Goal: Transaction & Acquisition: Purchase product/service

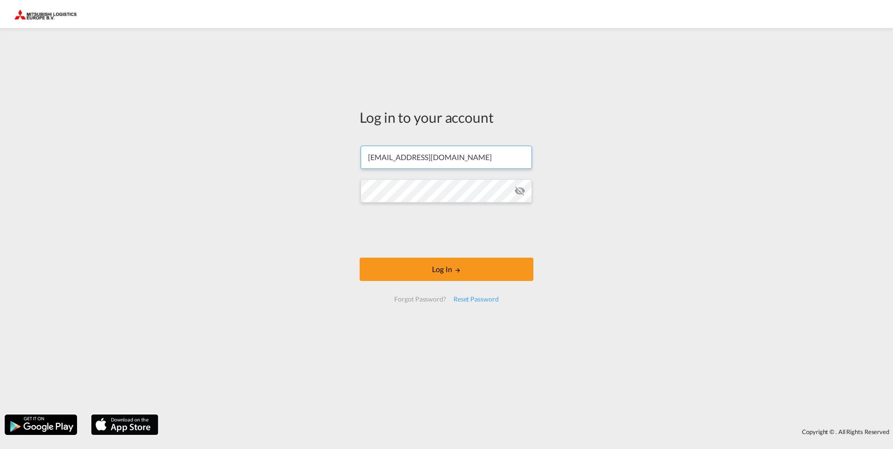
click at [451, 157] on input "[EMAIL_ADDRESS][DOMAIN_NAME]" at bounding box center [446, 157] width 171 height 23
type input "[EMAIL_ADDRESS][DOMAIN_NAME]"
click at [440, 275] on button "Log In" at bounding box center [447, 269] width 174 height 23
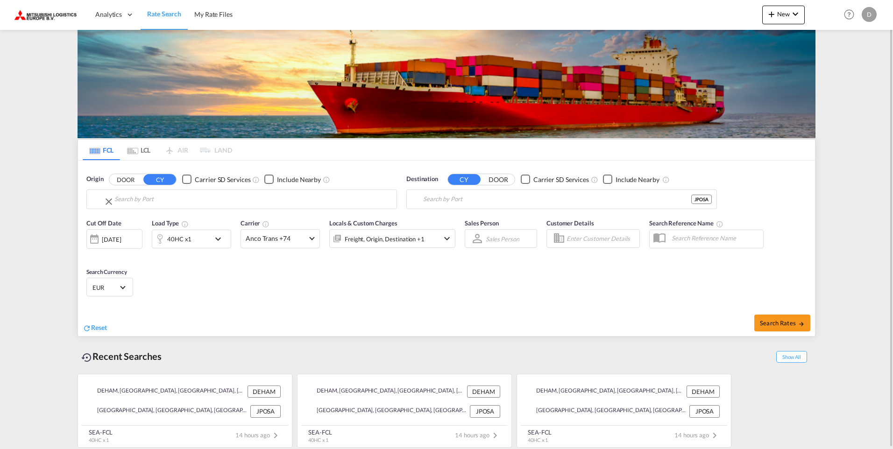
type input "[GEOGRAPHIC_DATA], [GEOGRAPHIC_DATA]"
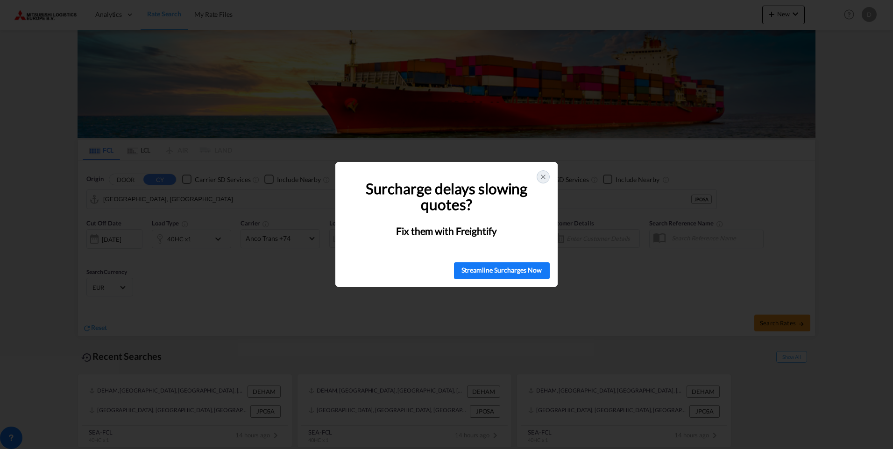
click at [542, 178] on icon at bounding box center [543, 176] width 7 height 7
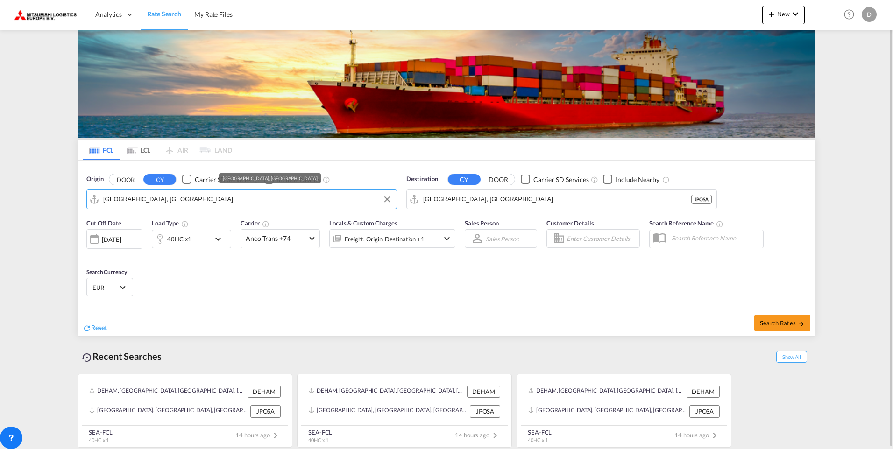
click at [181, 199] on input "[GEOGRAPHIC_DATA], [GEOGRAPHIC_DATA]" at bounding box center [247, 199] width 289 height 14
type input "C"
drag, startPoint x: 181, startPoint y: 199, endPoint x: 107, endPoint y: 196, distance: 74.8
click at [178, 201] on input "Vung [MEDICAL_DATA]" at bounding box center [247, 199] width 289 height 14
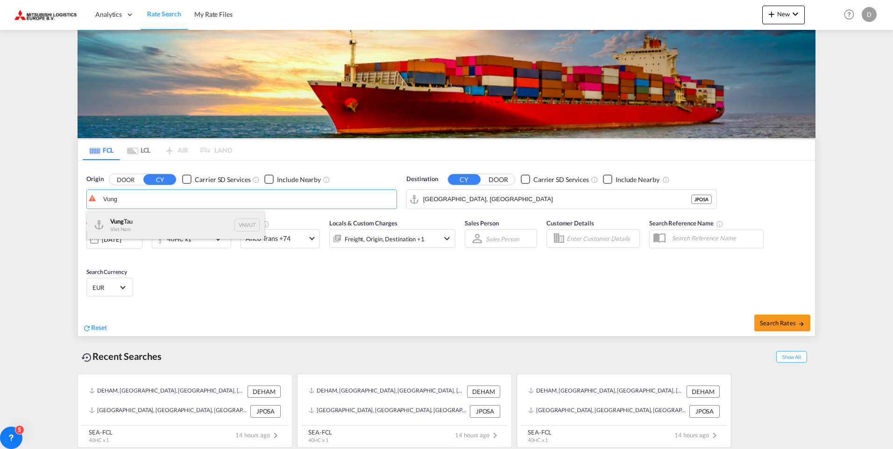
click at [132, 221] on div "Vung Tau Viet Nam VNVUT" at bounding box center [176, 225] width 178 height 28
type input "Vung Tau, VNVUT"
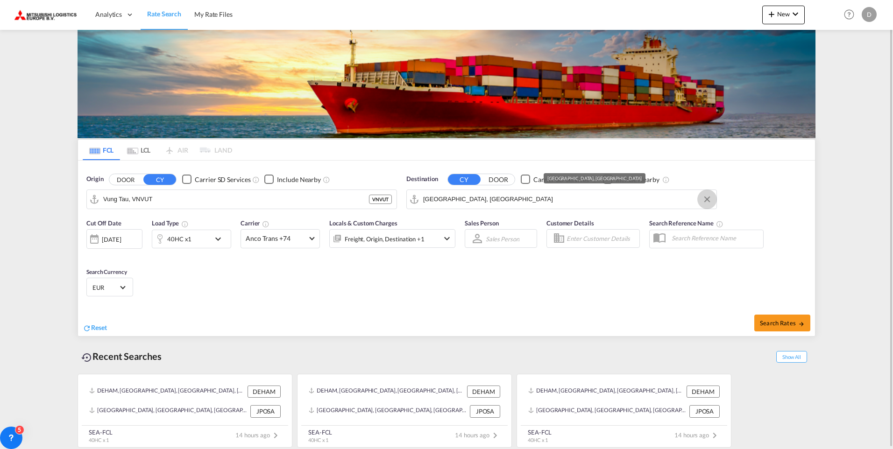
click at [706, 199] on button "Clear Input" at bounding box center [707, 199] width 14 height 14
click at [451, 196] on body "Analytics Dashboard Rate Search My Rate Files Analytics Dashboard" at bounding box center [446, 224] width 893 height 449
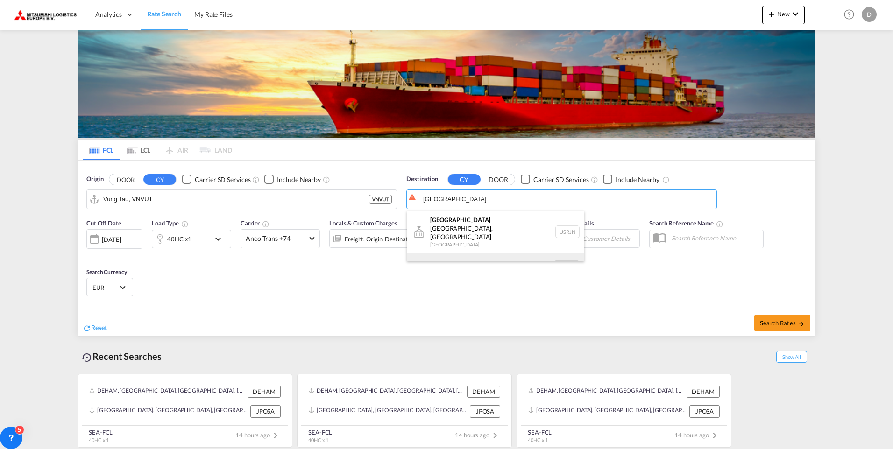
click at [444, 253] on div "[GEOGRAPHIC_DATA] [GEOGRAPHIC_DATA] NLRTM" at bounding box center [496, 267] width 178 height 28
type input "[GEOGRAPHIC_DATA], NLRTM"
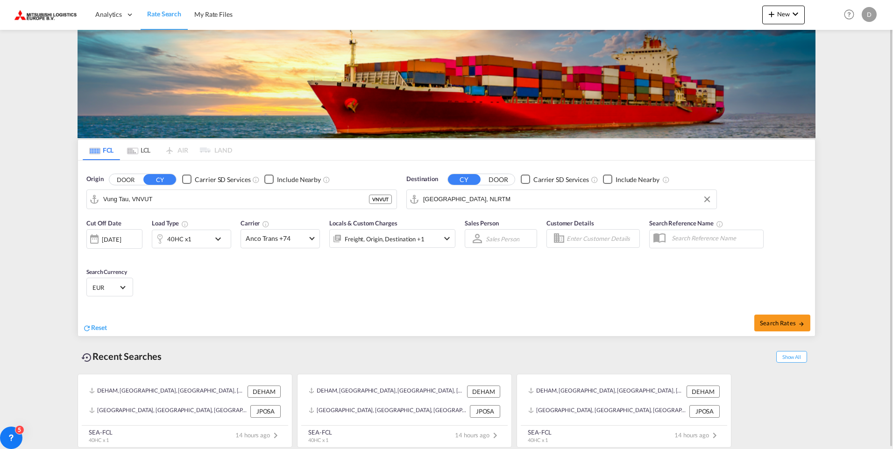
click at [216, 238] on md-icon "icon-chevron-down" at bounding box center [221, 239] width 16 height 11
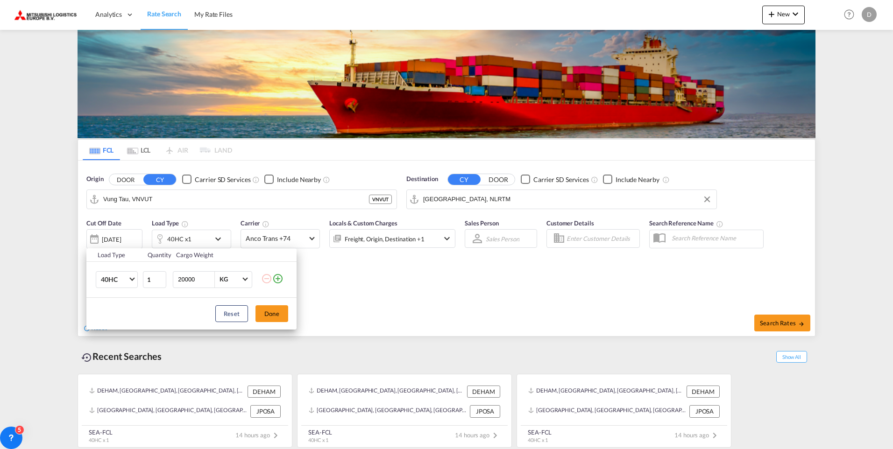
click at [268, 278] on md-icon "icon-minus-circle-outline" at bounding box center [266, 278] width 11 height 11
click at [282, 278] on md-icon "icon-plus-circle-outline" at bounding box center [277, 278] width 11 height 11
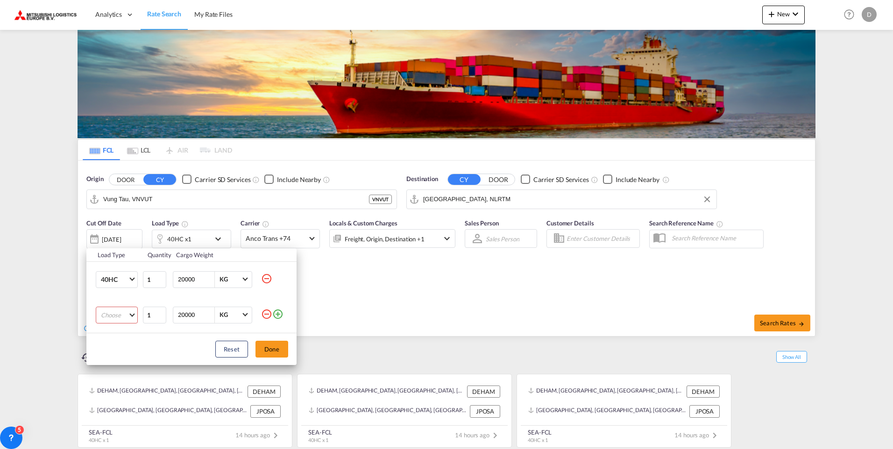
click at [132, 314] on md-select "Choose 20GP 40GP 40HC 45HC 20RE 40RE 40HR 20OT 40OT 20FR 40FR 40NR 20NR 45S 20T…" at bounding box center [117, 315] width 42 height 17
click at [114, 315] on div "20GP" at bounding box center [109, 315] width 16 height 8
click at [263, 280] on md-icon "icon-minus-circle-outline" at bounding box center [266, 278] width 11 height 11
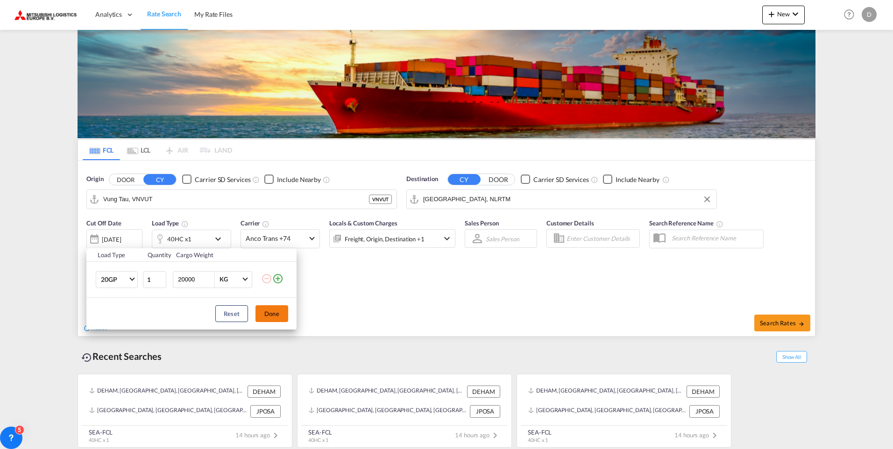
click at [275, 316] on button "Done" at bounding box center [272, 314] width 33 height 17
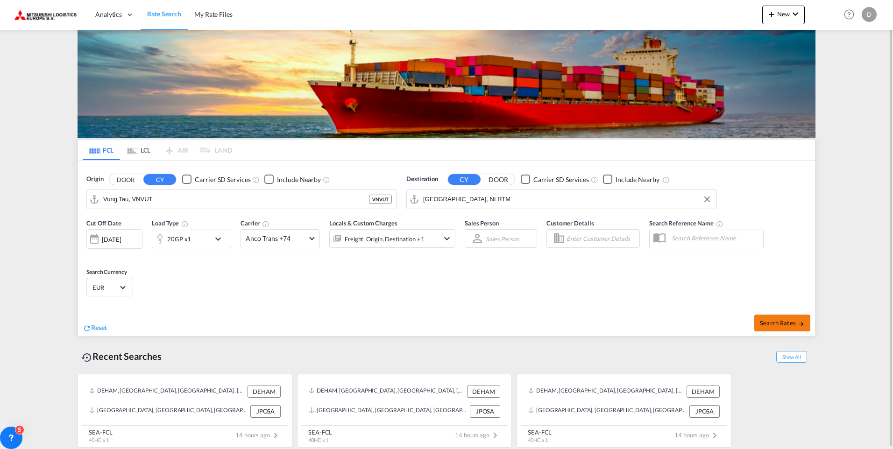
click at [778, 324] on span "Search Rates" at bounding box center [782, 323] width 45 height 7
type input "VNVUT to NLRTM / [DATE]"
